Goal: Task Accomplishment & Management: Use online tool/utility

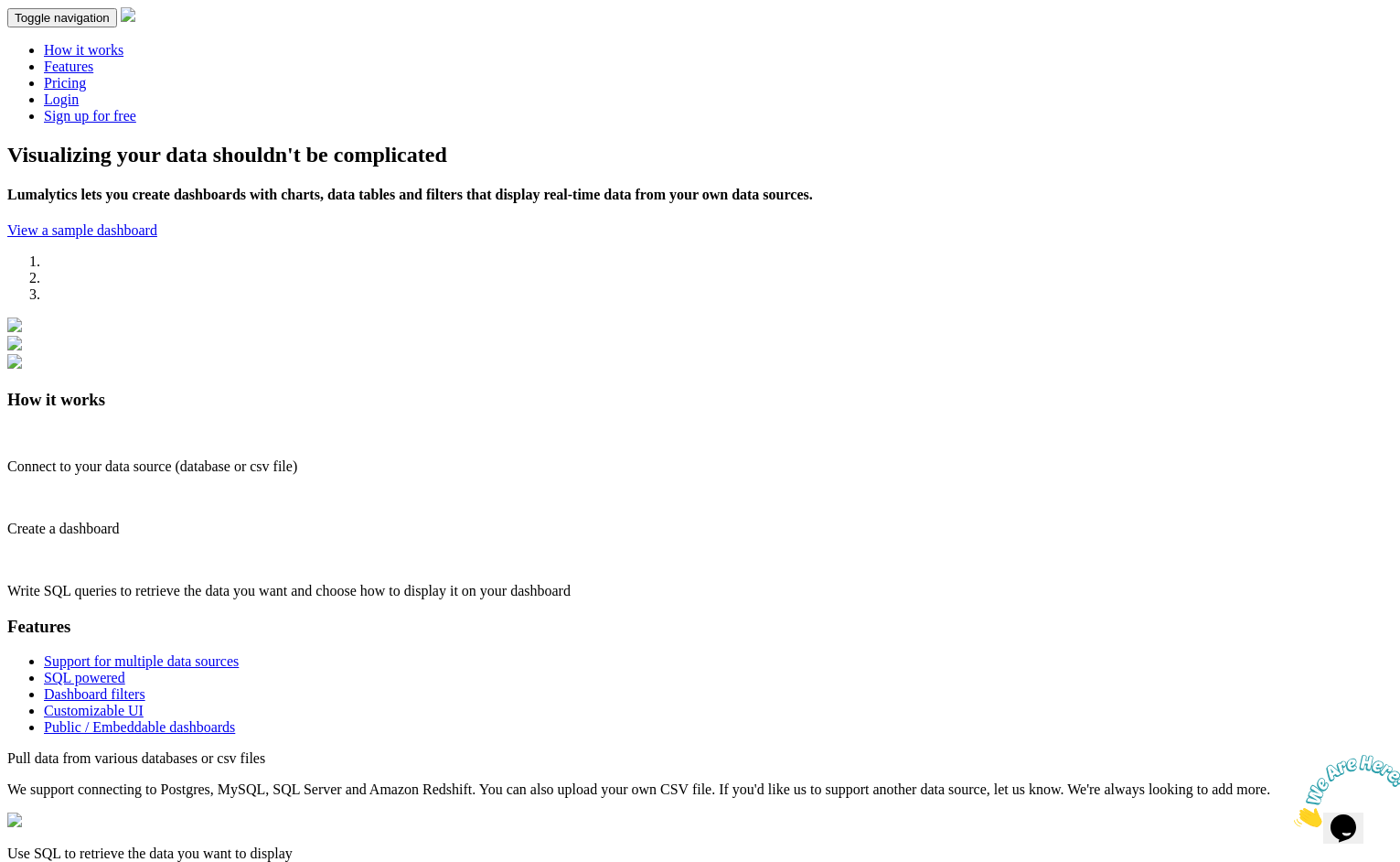
click at [79, 92] on link "Login" at bounding box center [61, 99] width 34 height 15
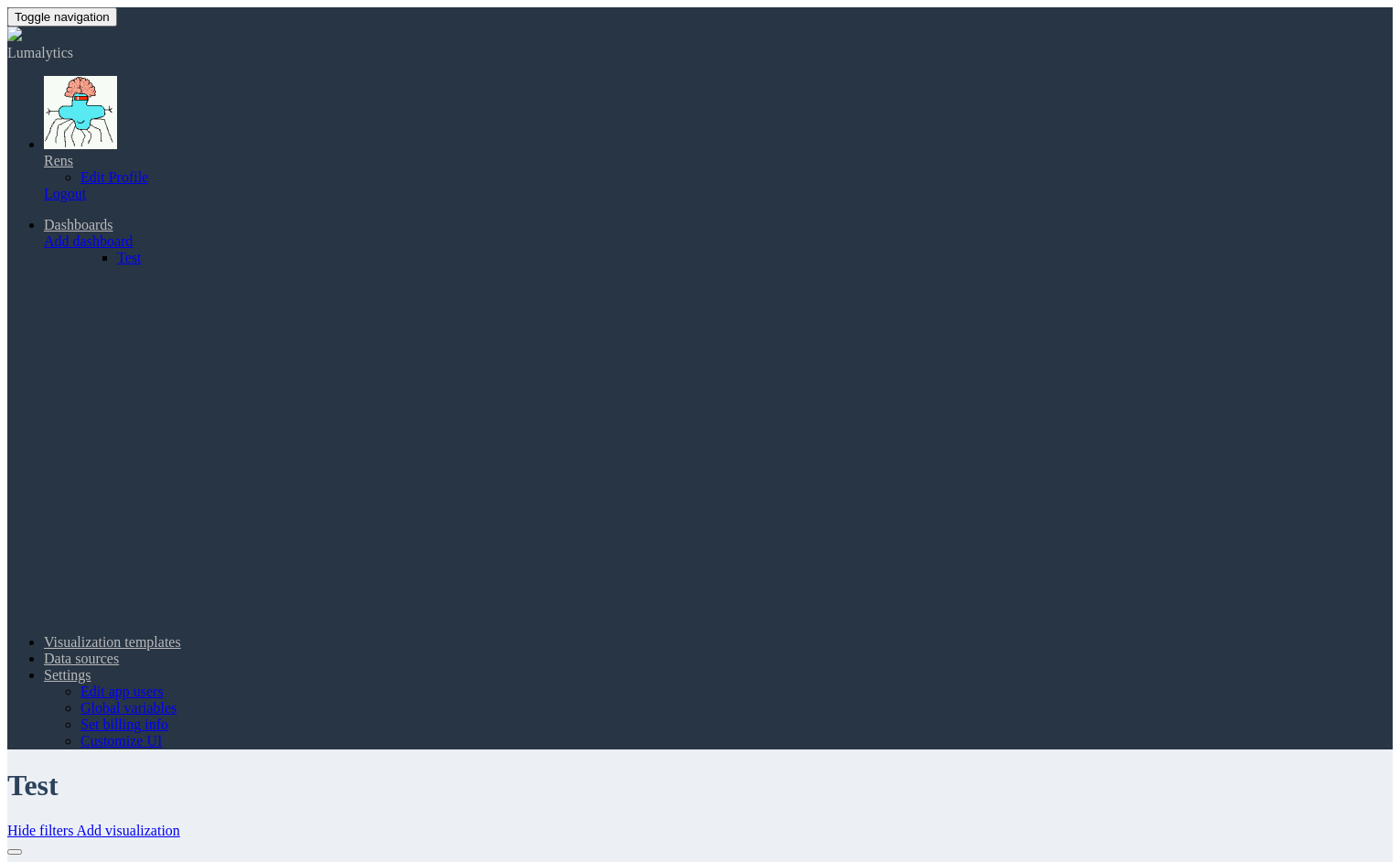
scroll to position [476, 628]
click at [180, 823] on link "Add visualization" at bounding box center [129, 831] width 103 height 15
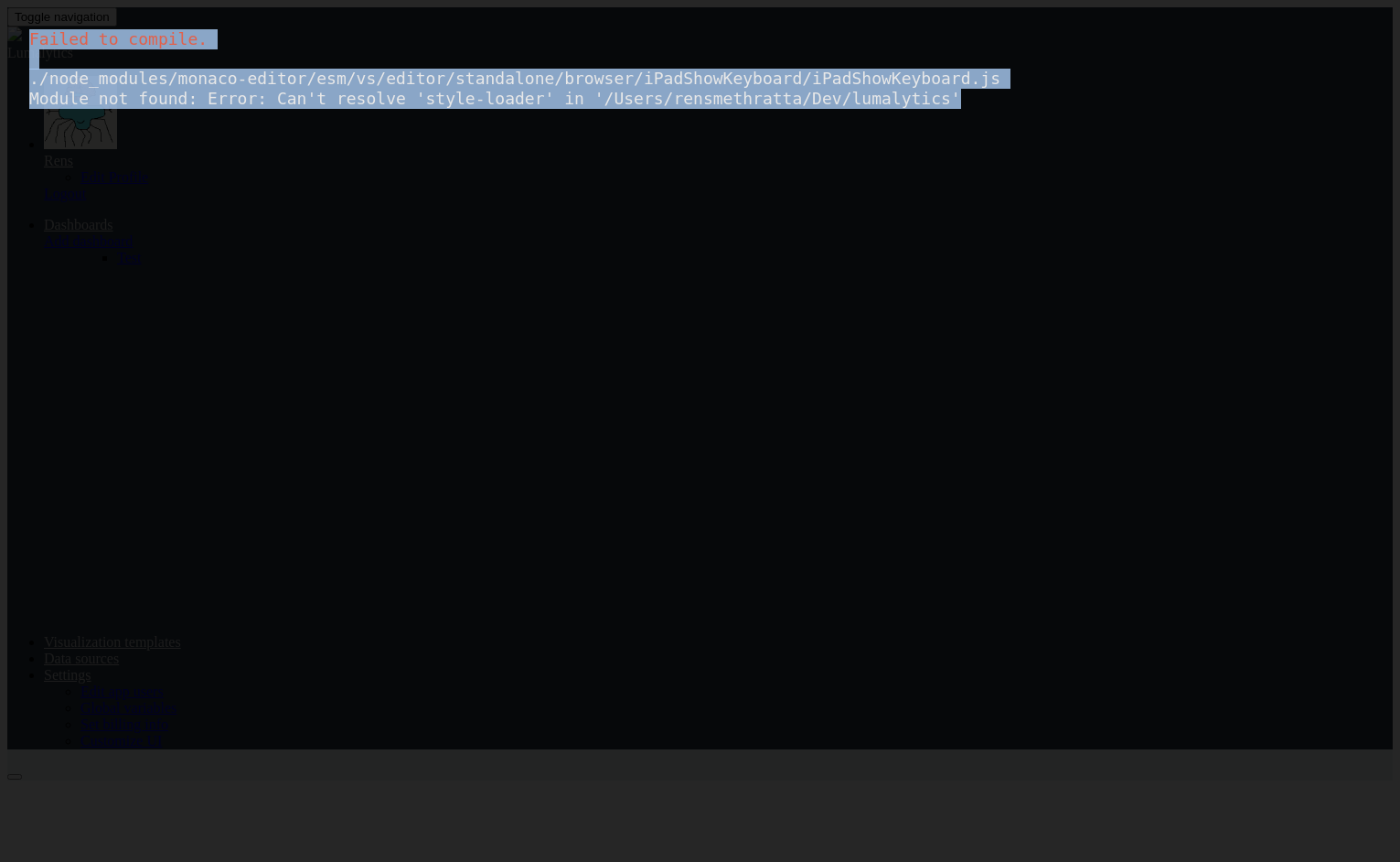
drag, startPoint x: 978, startPoint y: 109, endPoint x: -5, endPoint y: 16, distance: 987.4
click at [0, 16] on html "Failed to compile. ./node_modules/monaco-editor/esm/vs/editor/standalone/browse…" at bounding box center [700, 431] width 1400 height 862
copy div "Failed to compile. ./node_modules/monaco-editor/esm/vs/editor/standalone/browse…"
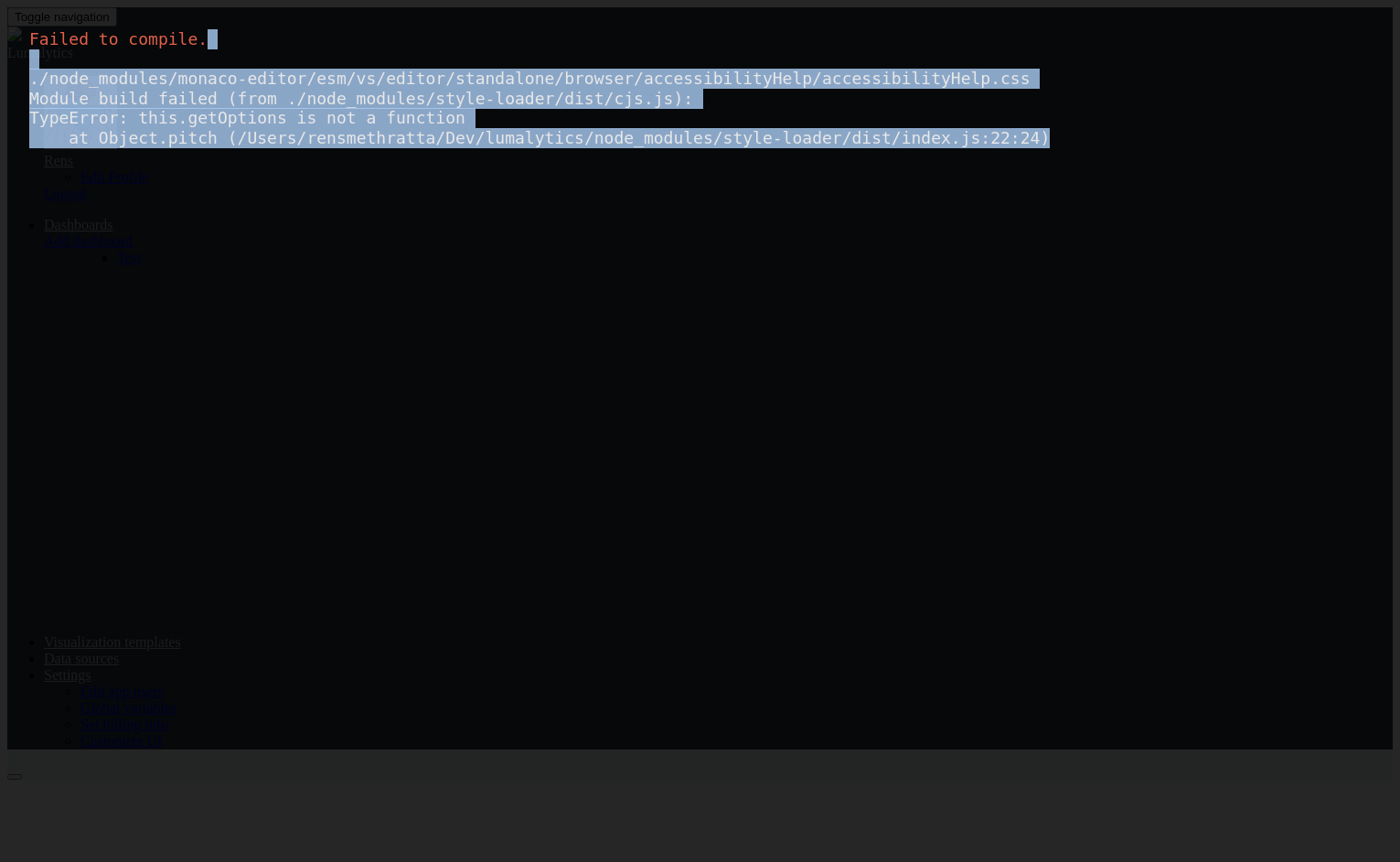
drag, startPoint x: 1078, startPoint y: 138, endPoint x: 982, endPoint y: 34, distance: 141.5
click at [982, 34] on div "Failed to compile. ./node_modules/monaco-editor/esm/vs/editor/standalone/browse…" at bounding box center [700, 431] width 1400 height 862
copy div "./node_modules/monaco-editor/esm/vs/editor/standalone/browser/accessibilityHelp…"
click at [1056, 117] on div "Failed to compile. ./node_modules/monaco-editor/esm/vs/editor/standalone/browse…" at bounding box center [700, 431] width 1400 height 862
drag, startPoint x: 1085, startPoint y: 134, endPoint x: 787, endPoint y: -2, distance: 327.6
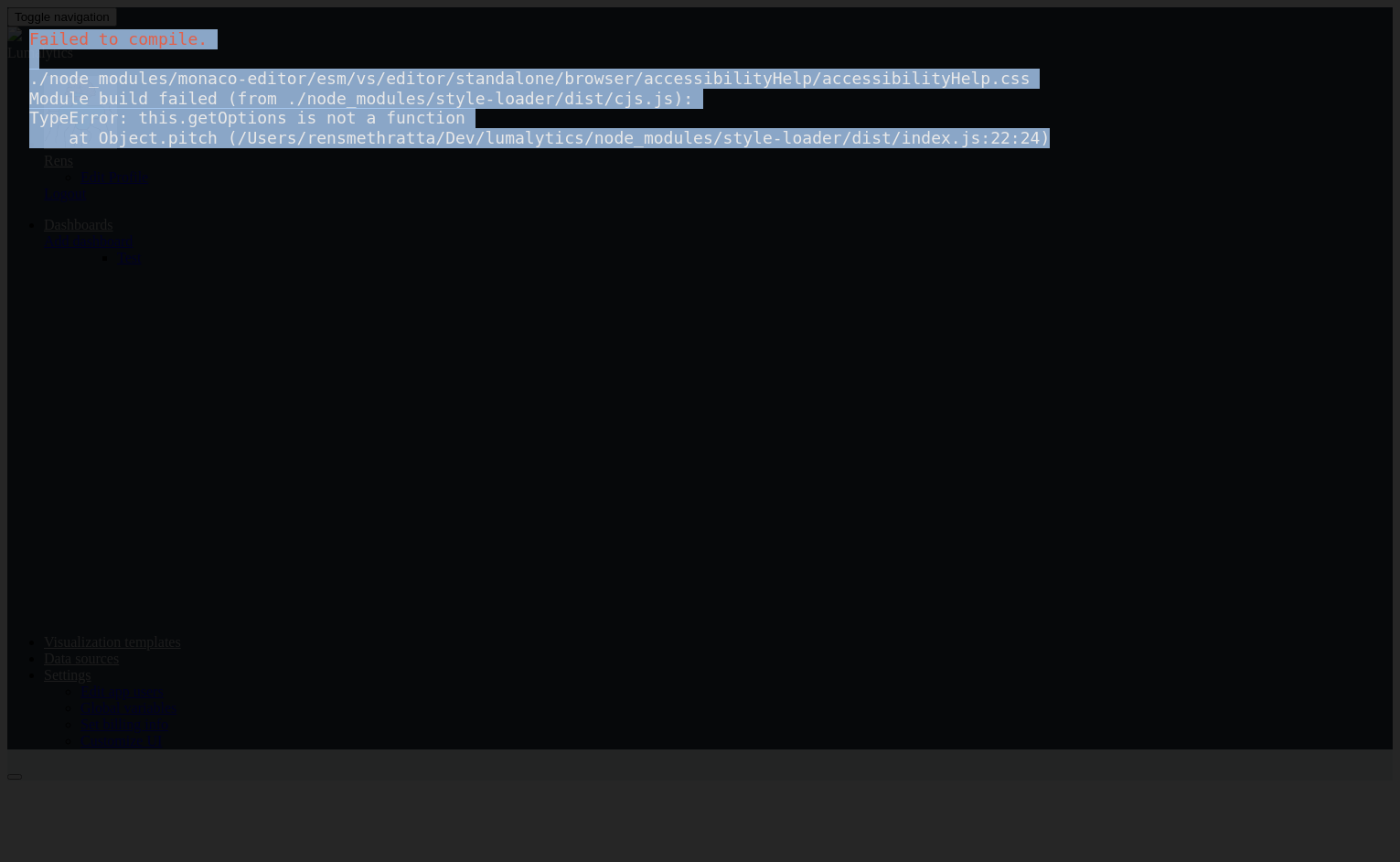
click at [787, 0] on html "Failed to compile. ./node_modules/monaco-editor/esm/vs/editor/standalone/browse…" at bounding box center [700, 431] width 1400 height 862
copy div "Failed to compile. ./node_modules/monaco-editor/esm/vs/editor/standalone/browse…"
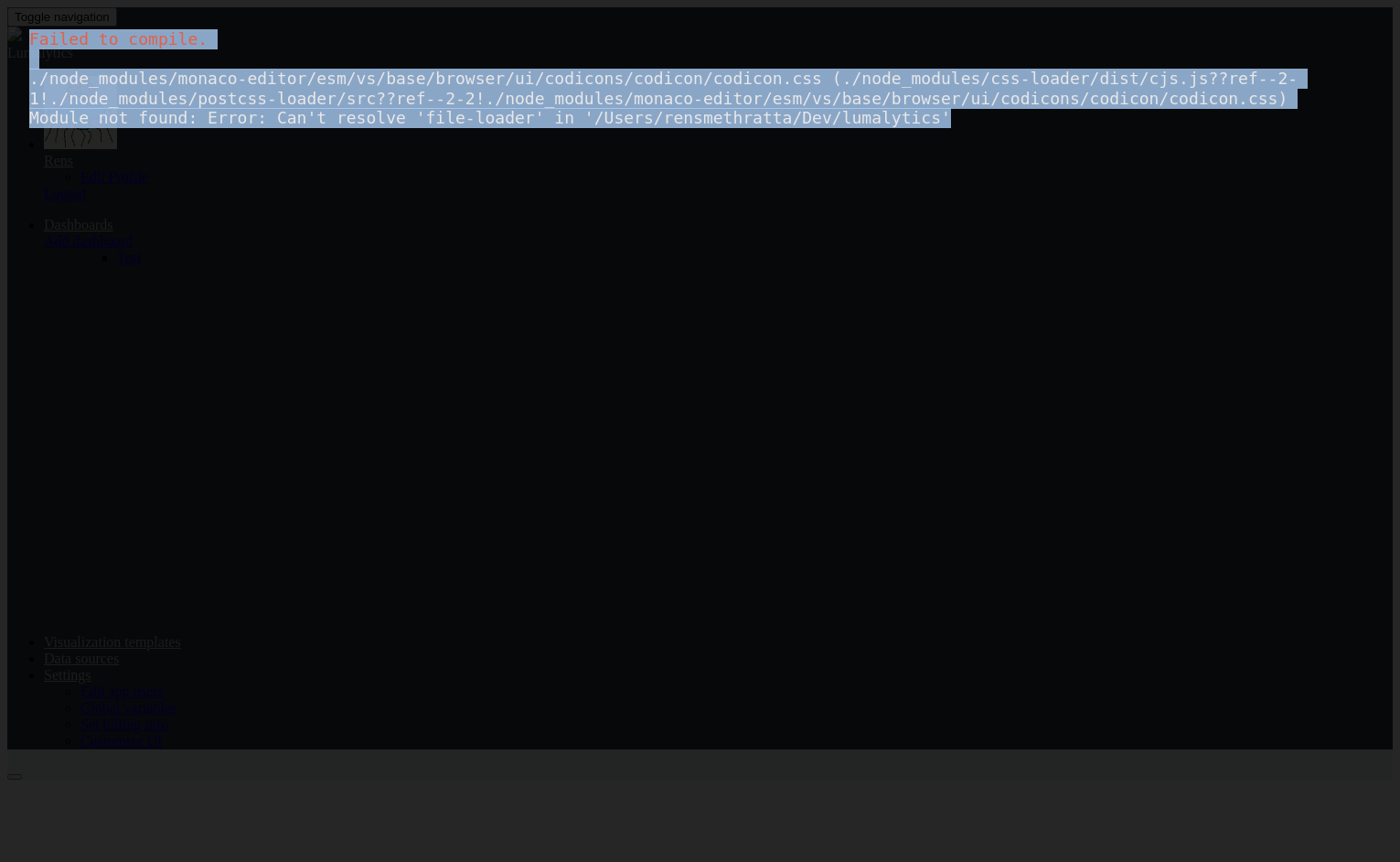
drag, startPoint x: 994, startPoint y: 142, endPoint x: 332, endPoint y: -18, distance: 681.1
click at [332, 0] on html "Failed to compile. ./node_modules/monaco-editor/esm/vs/base/browser/ui/codicons…" at bounding box center [700, 431] width 1400 height 862
copy div "Failed to compile. ./node_modules/monaco-editor/esm/vs/base/browser/ui/codicons…"
